Goal: Obtain resource: Download file/media

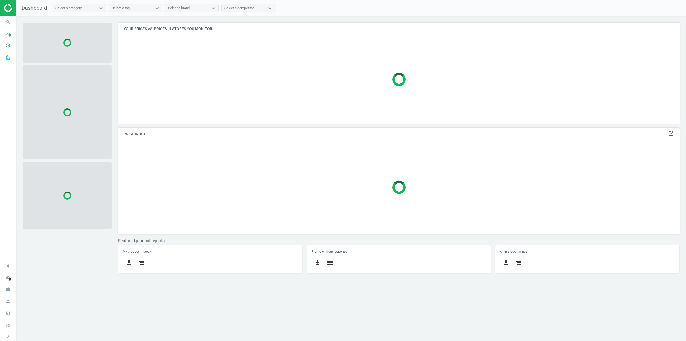
scroll to position [109, 570]
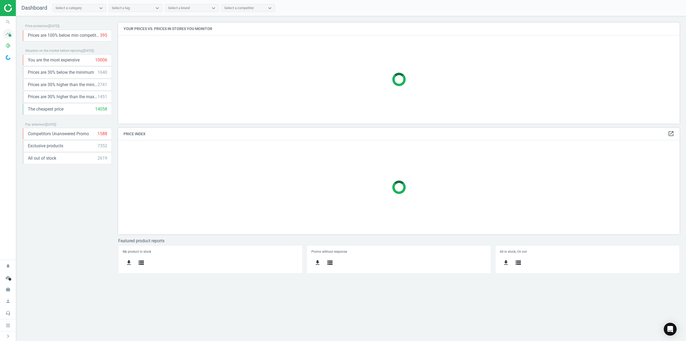
click at [6, 34] on icon "timeline" at bounding box center [8, 34] width 10 height 10
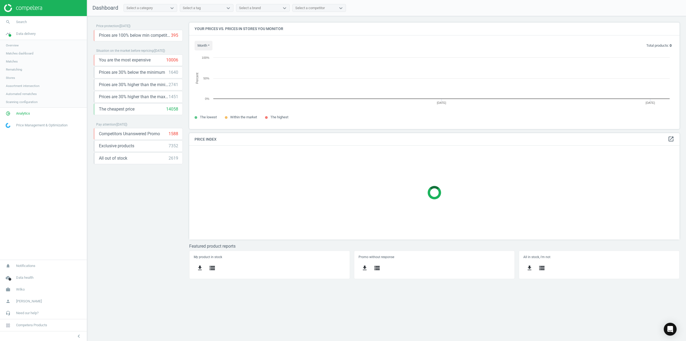
scroll to position [114, 499]
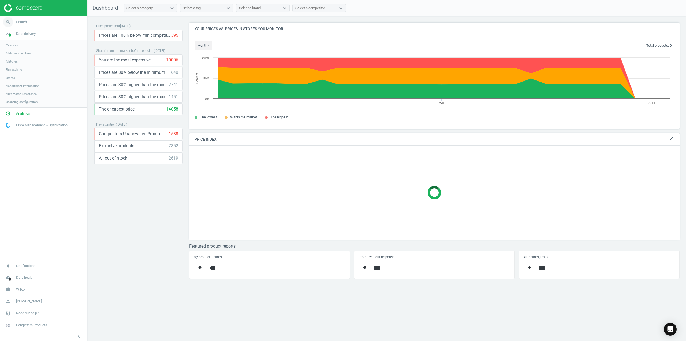
click at [24, 23] on span "Search" at bounding box center [21, 22] width 11 height 5
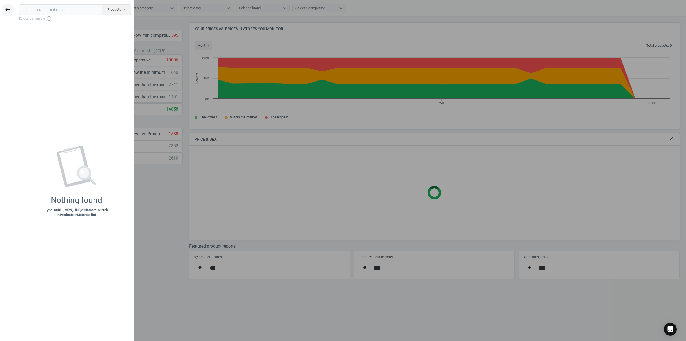
click at [10, 9] on icon "keyboard_backspace" at bounding box center [8, 9] width 6 height 6
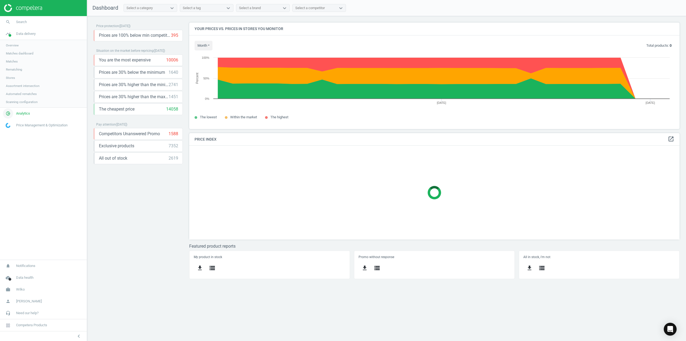
click at [23, 113] on span "Analytics" at bounding box center [23, 113] width 14 height 5
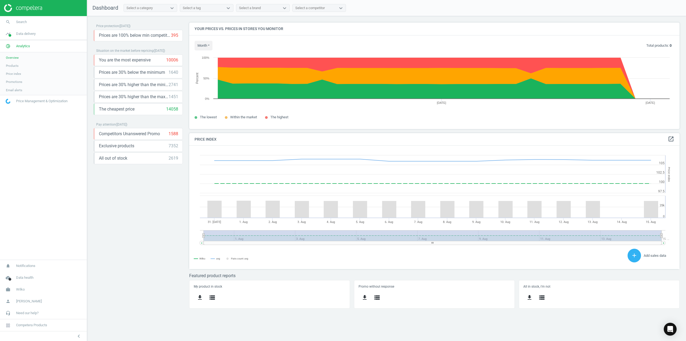
scroll to position [132, 499]
click at [13, 64] on span "Products" at bounding box center [12, 65] width 13 height 4
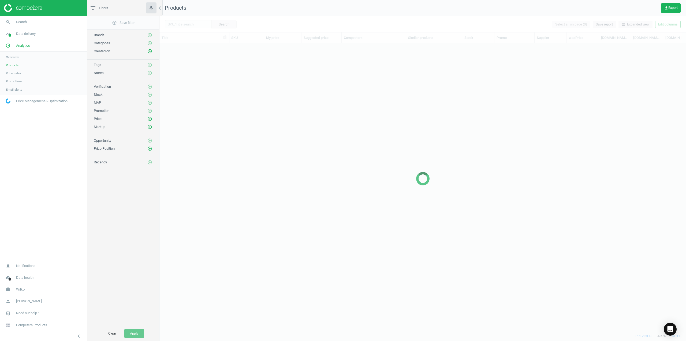
scroll to position [279, 523]
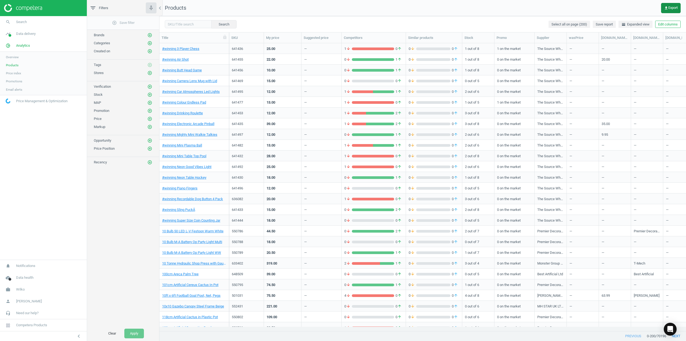
click at [670, 8] on span "get_app Export" at bounding box center [671, 8] width 14 height 4
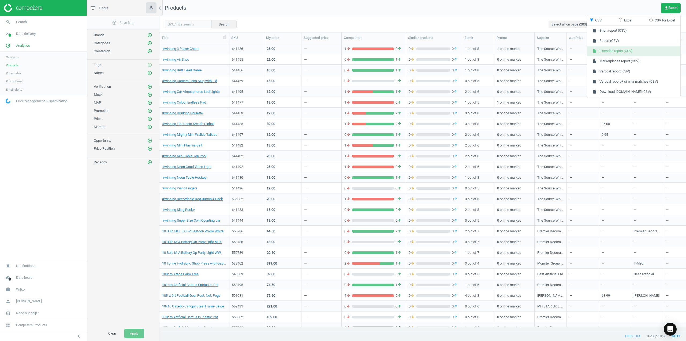
click at [624, 52] on button "insert_drive_file Extended report (CSV)" at bounding box center [633, 51] width 93 height 10
